Goal: Information Seeking & Learning: Learn about a topic

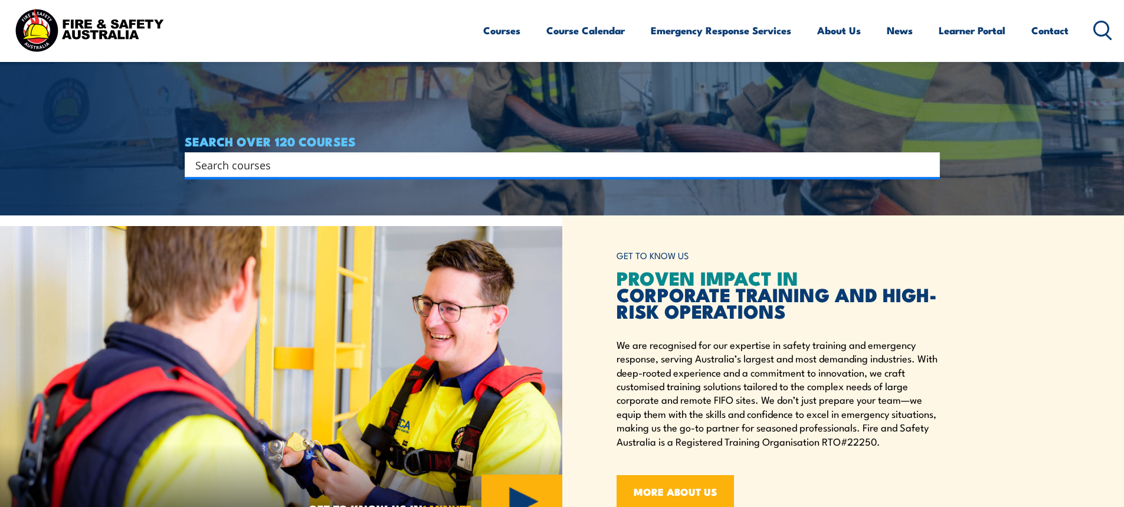
drag, startPoint x: 0, startPoint y: 0, endPoint x: 93, endPoint y: 307, distance: 321.3
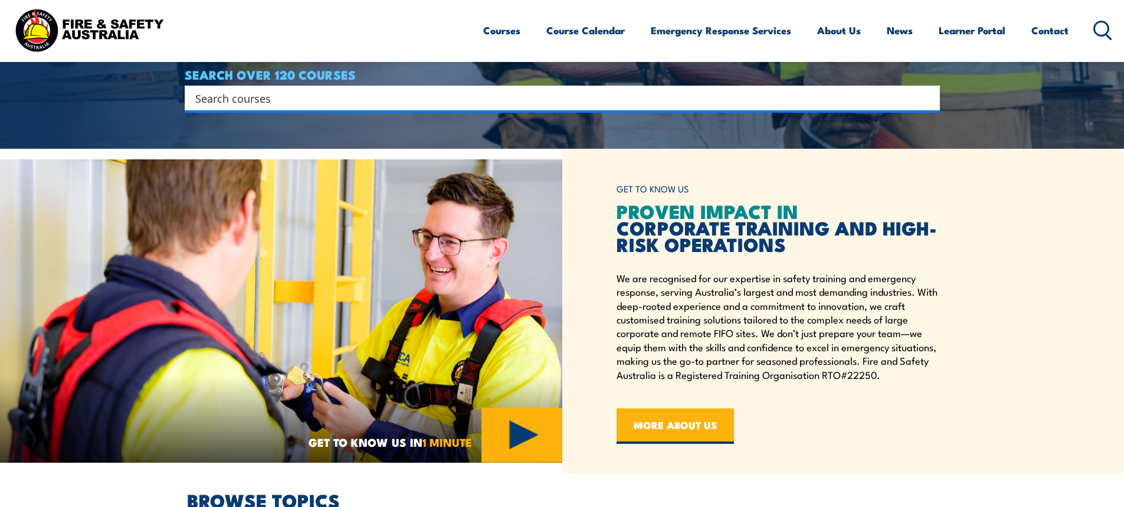
drag, startPoint x: 592, startPoint y: 338, endPoint x: 592, endPoint y: 371, distance: 32.5
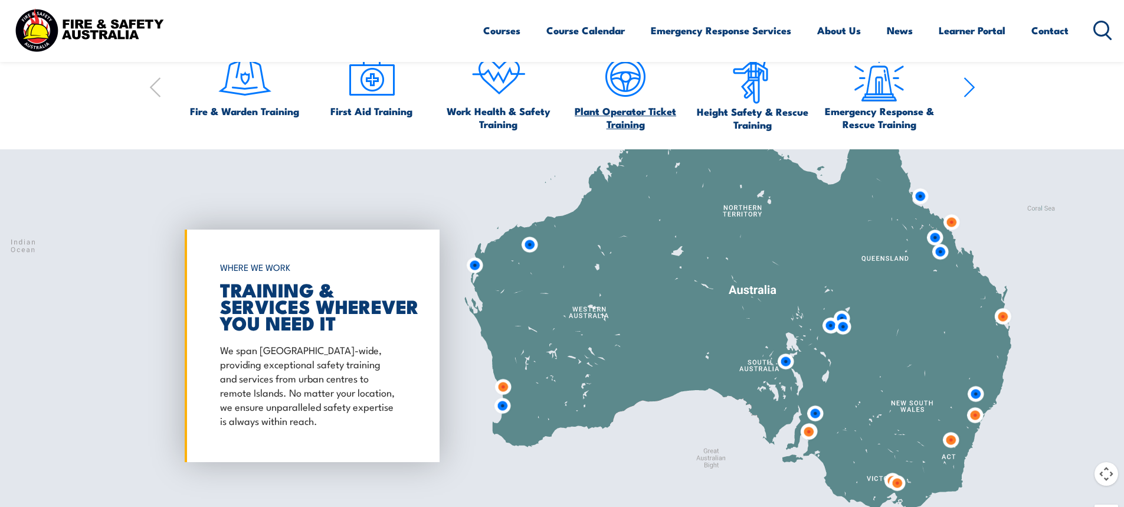
drag, startPoint x: 598, startPoint y: 290, endPoint x: 595, endPoint y: 388, distance: 97.4
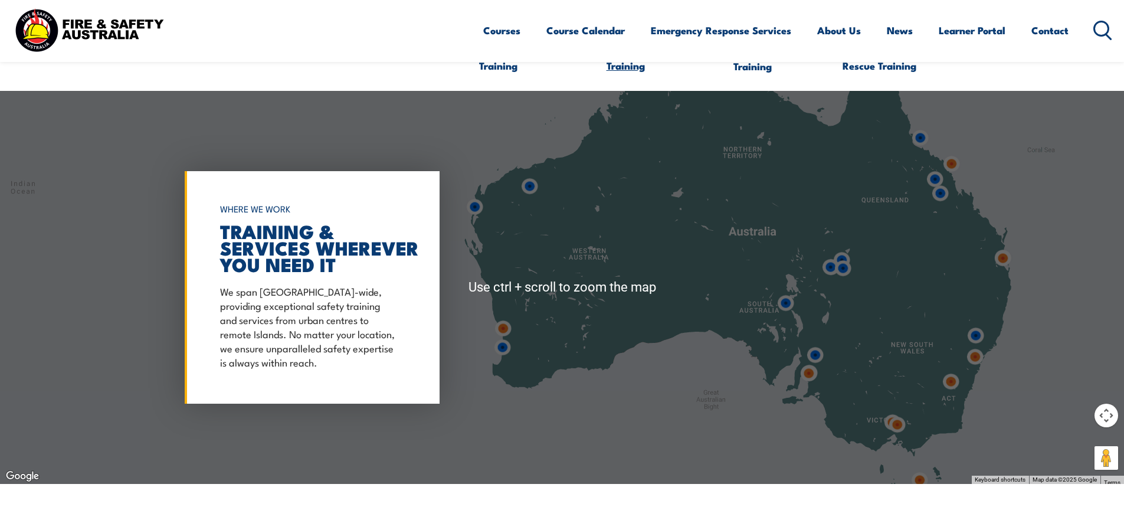
click at [641, 72] on span "Plant Operator Ticket Training" at bounding box center [626, 59] width 116 height 26
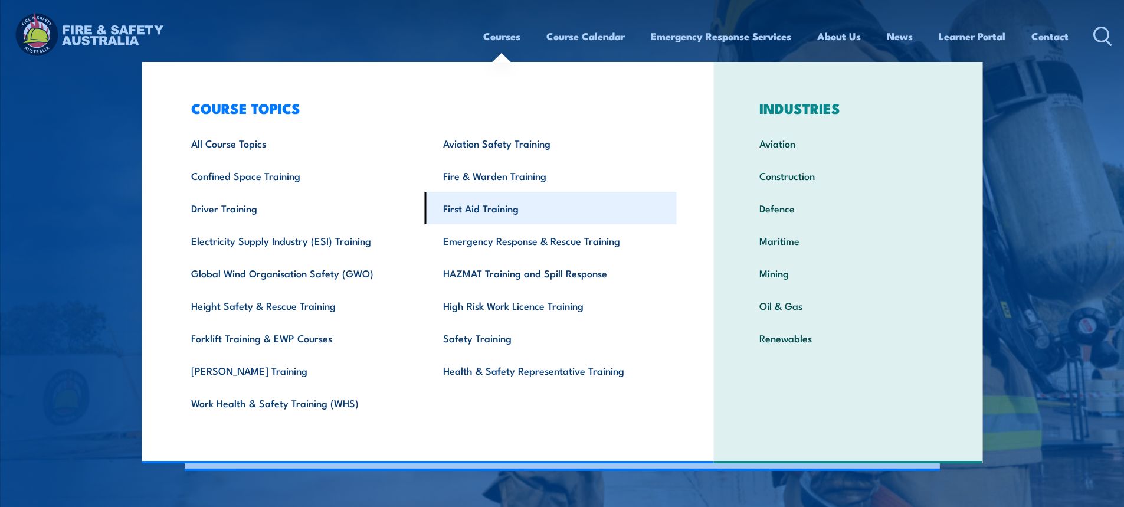
click at [507, 217] on link "First Aid Training" at bounding box center [551, 208] width 252 height 32
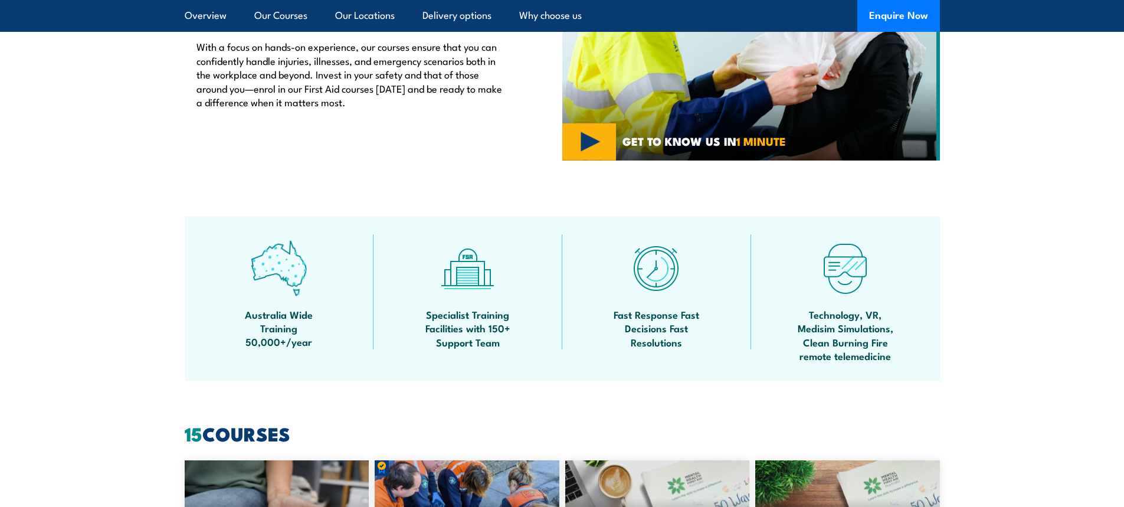
scroll to position [612, 0]
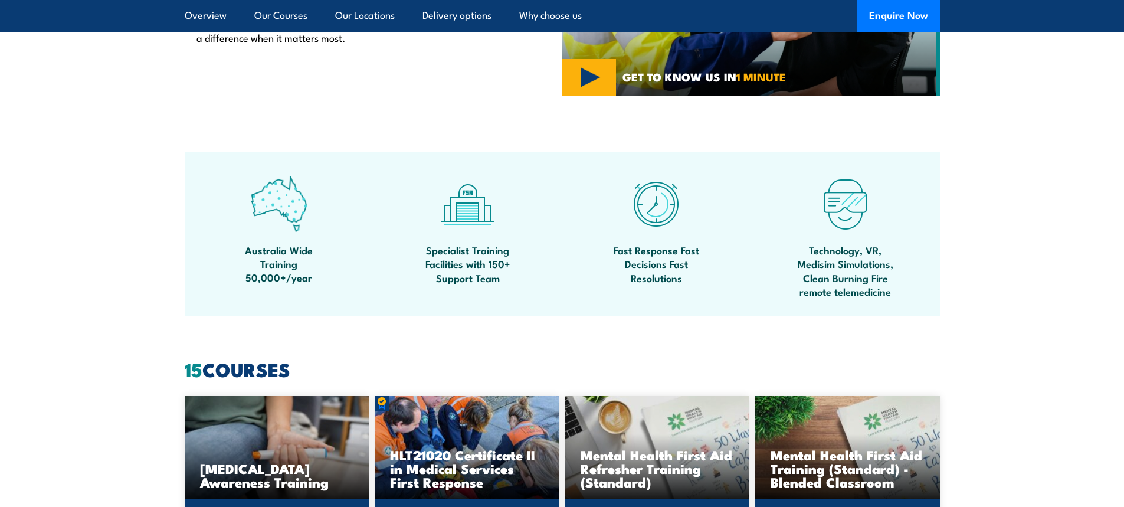
drag, startPoint x: 109, startPoint y: 399, endPoint x: 109, endPoint y: 450, distance: 50.2
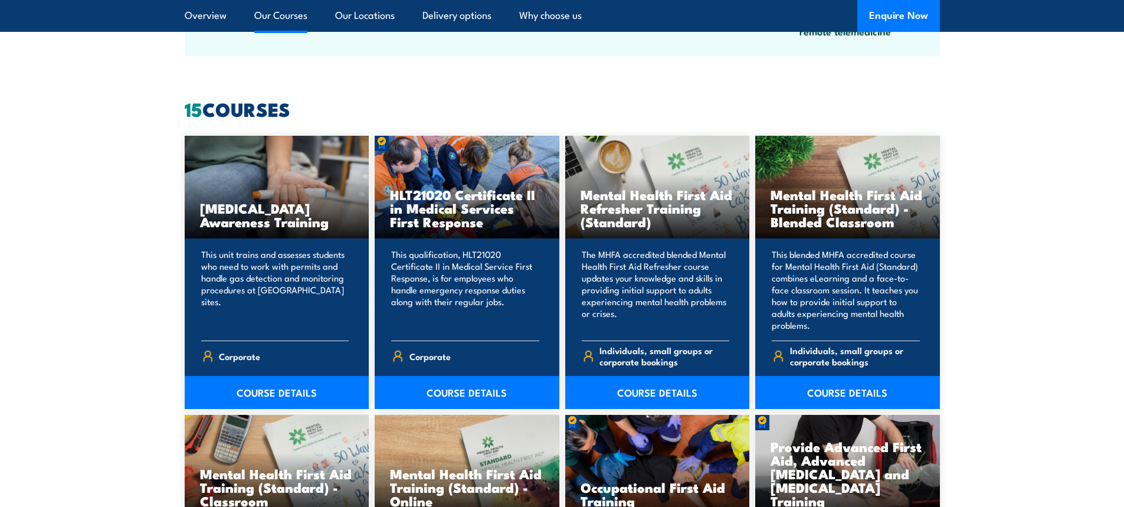
drag, startPoint x: 117, startPoint y: 310, endPoint x: 117, endPoint y: 378, distance: 67.3
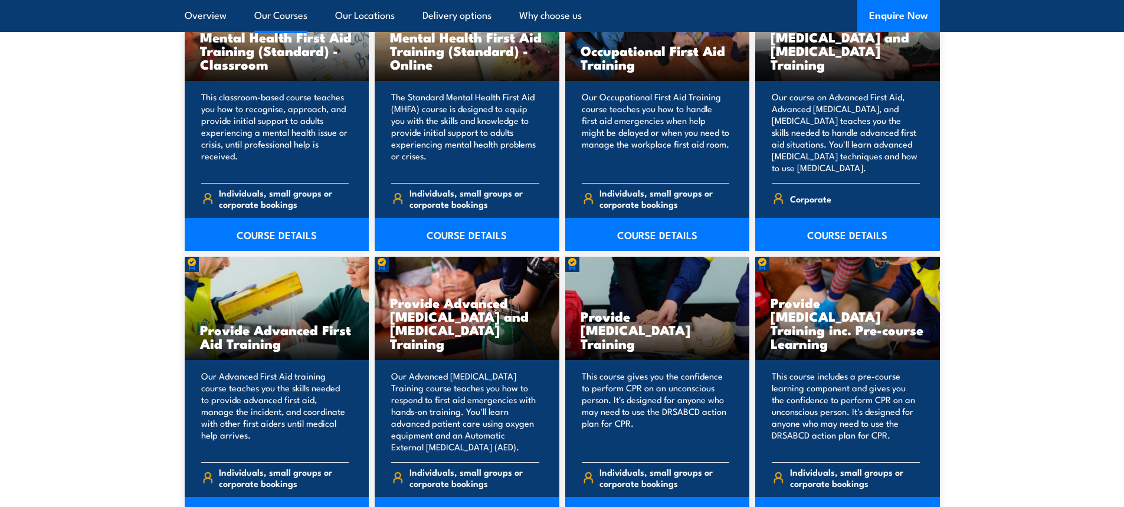
drag, startPoint x: 117, startPoint y: 379, endPoint x: 117, endPoint y: 415, distance: 36.6
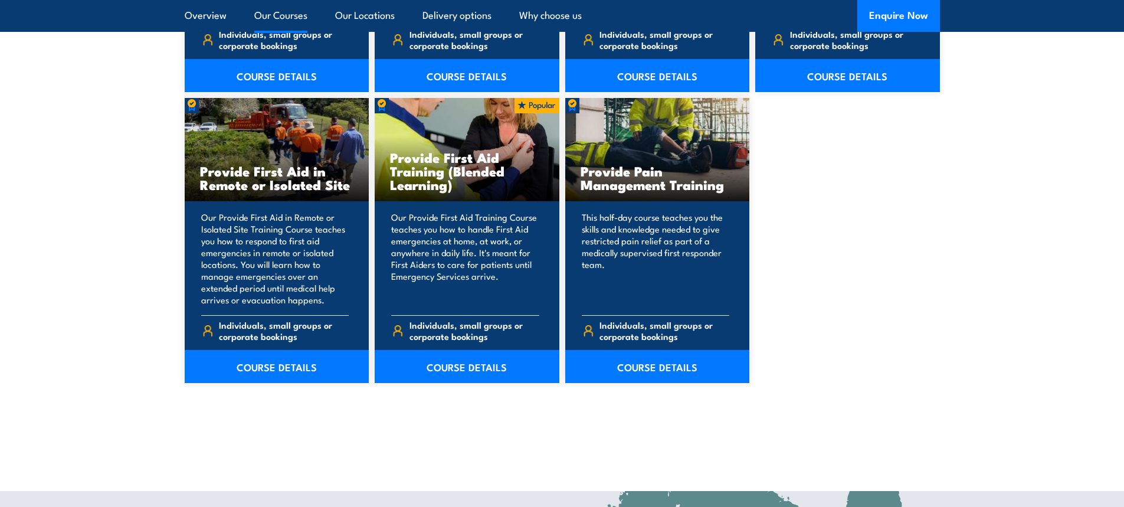
drag, startPoint x: 101, startPoint y: 381, endPoint x: 105, endPoint y: 419, distance: 37.9
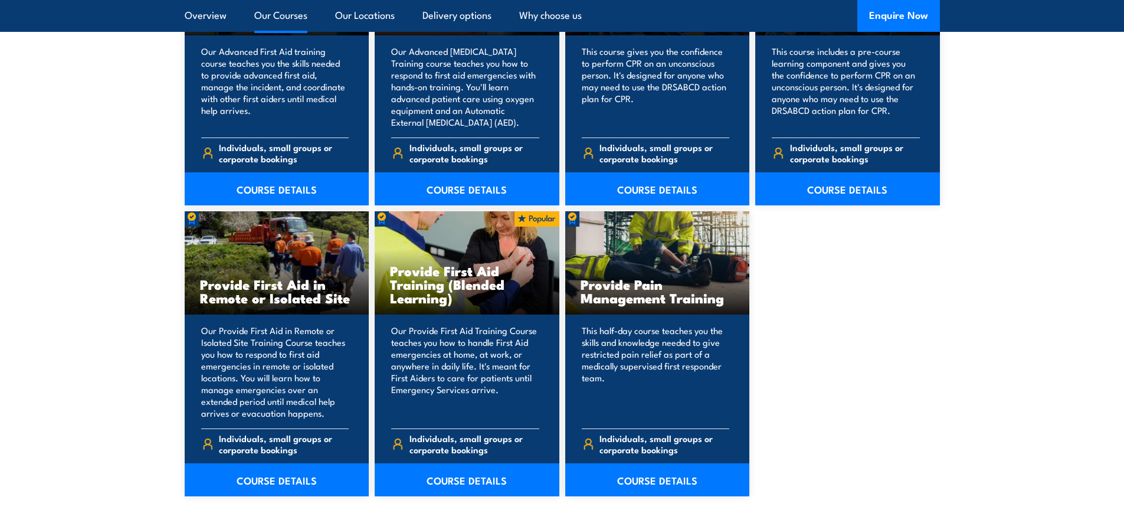
drag, startPoint x: 105, startPoint y: 420, endPoint x: 97, endPoint y: 378, distance: 42.1
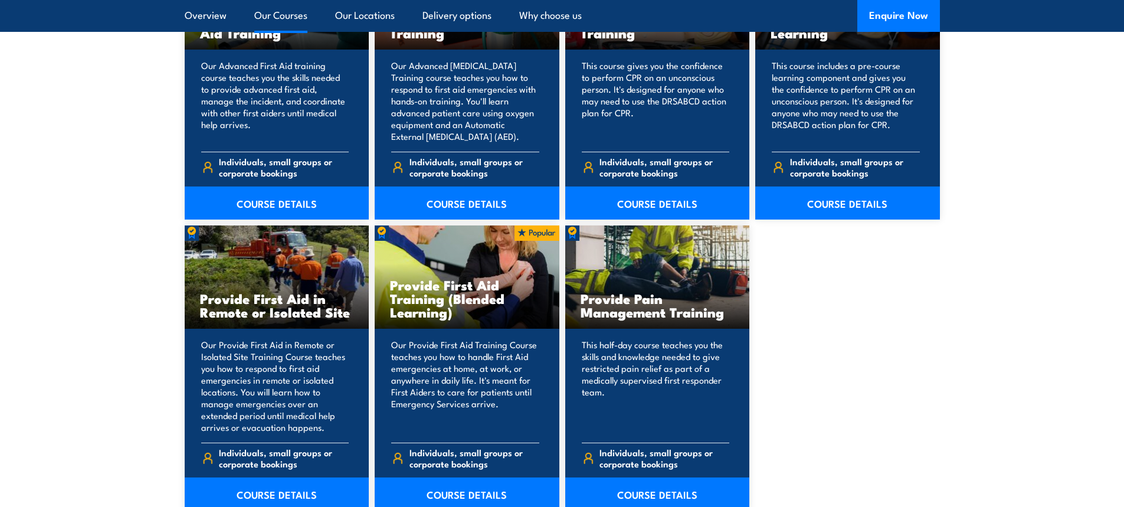
drag, startPoint x: 1040, startPoint y: 423, endPoint x: 1040, endPoint y: 394, distance: 28.9
